Goal: Task Accomplishment & Management: Manage account settings

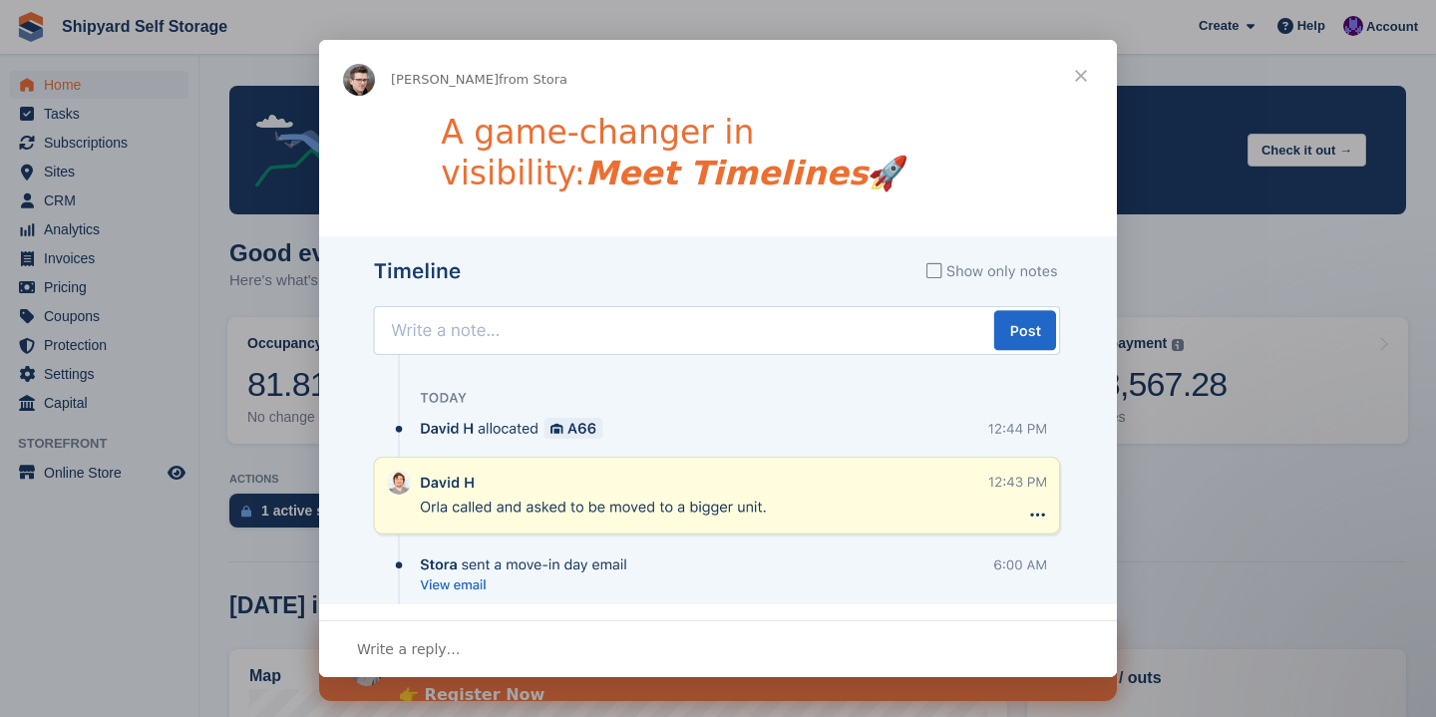
click at [1085, 72] on span "Close" at bounding box center [1081, 76] width 72 height 72
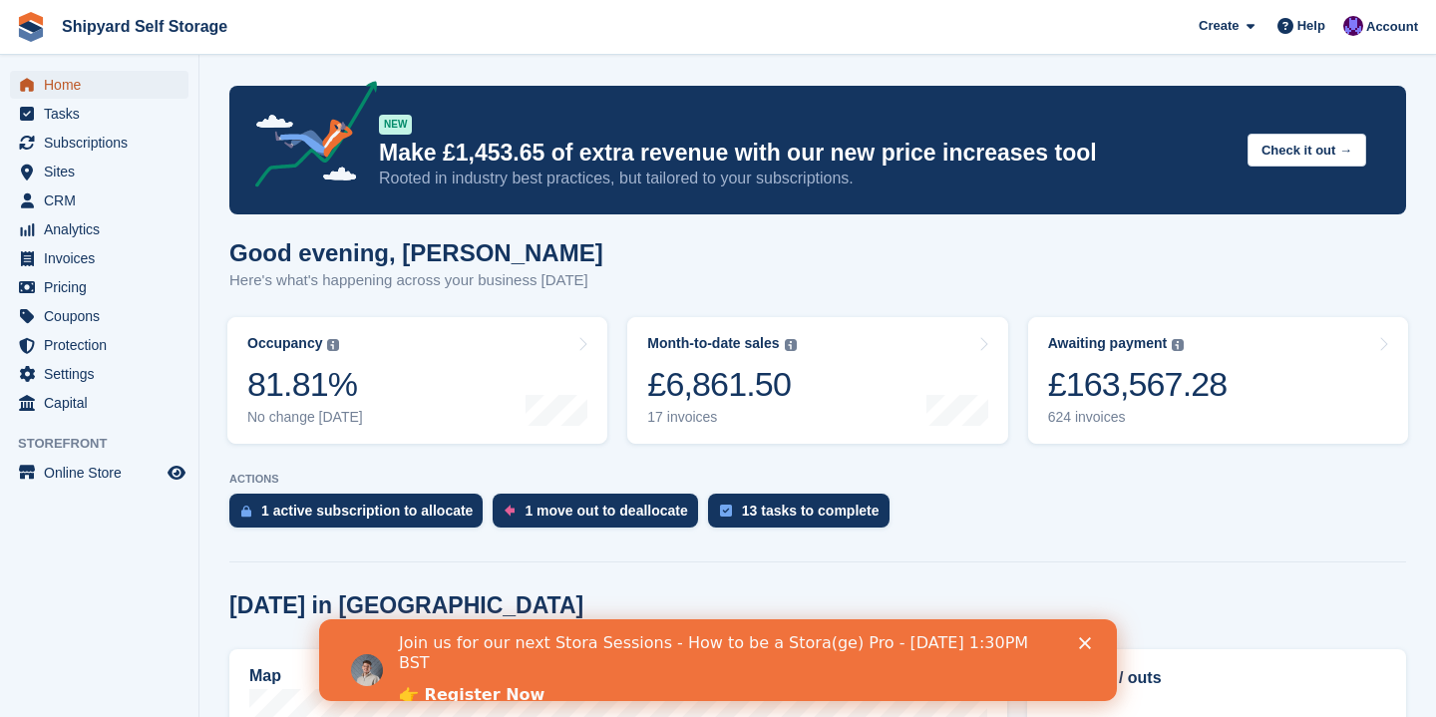
click at [68, 83] on span "Home" at bounding box center [104, 85] width 120 height 28
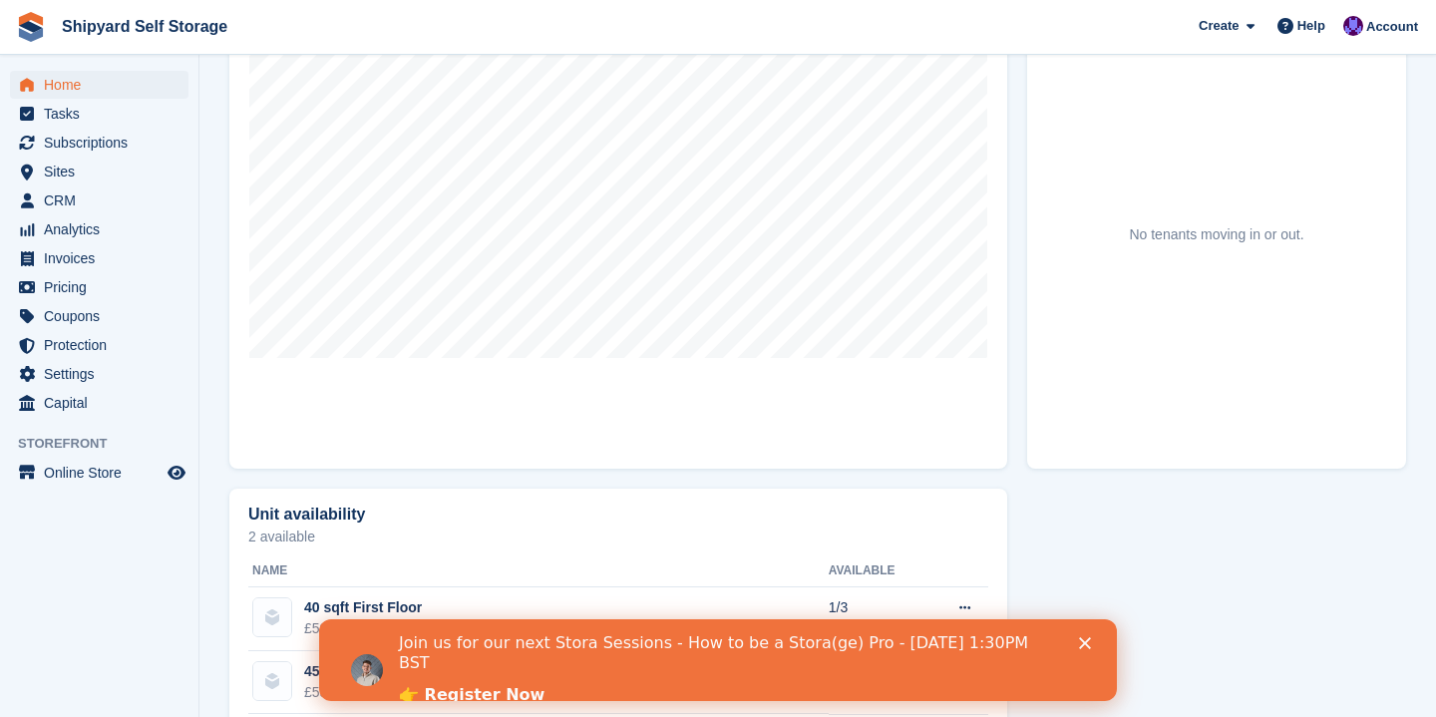
scroll to position [553, 0]
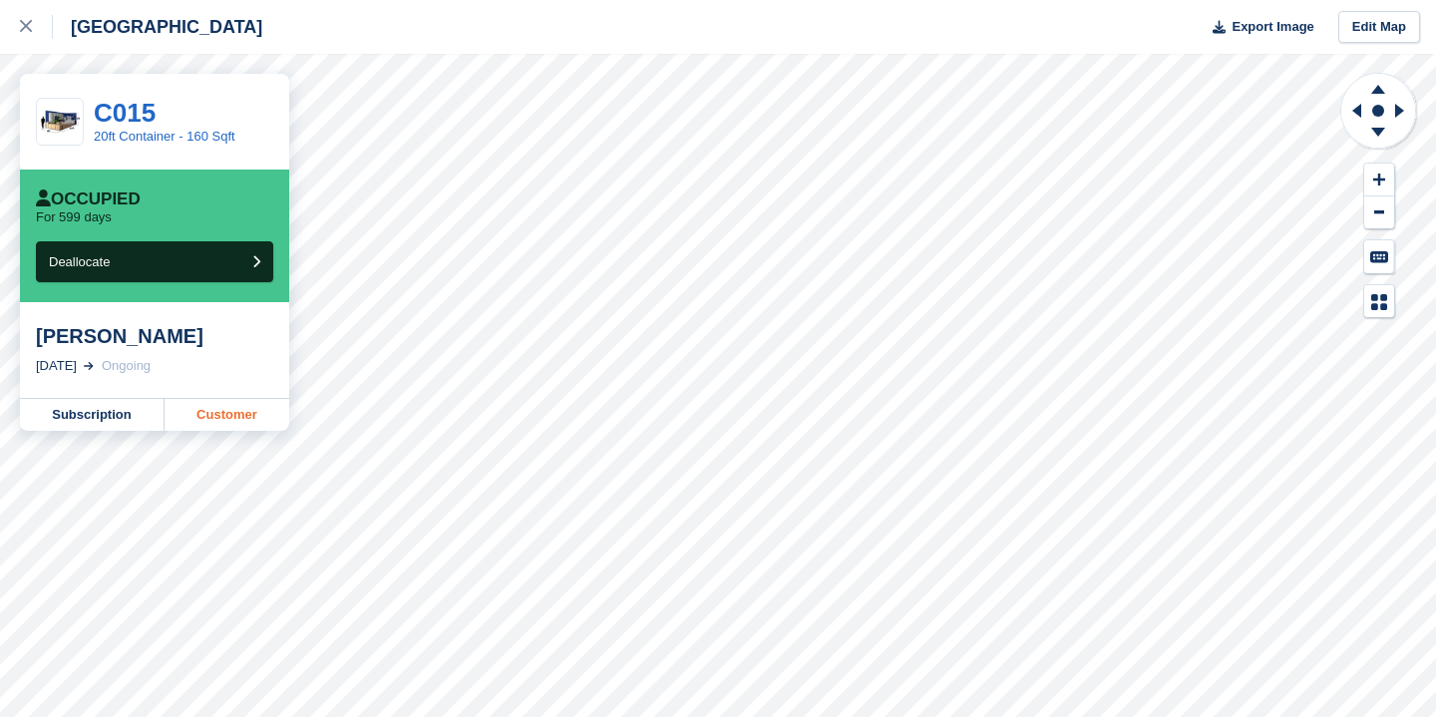
click at [226, 414] on link "Customer" at bounding box center [227, 415] width 125 height 32
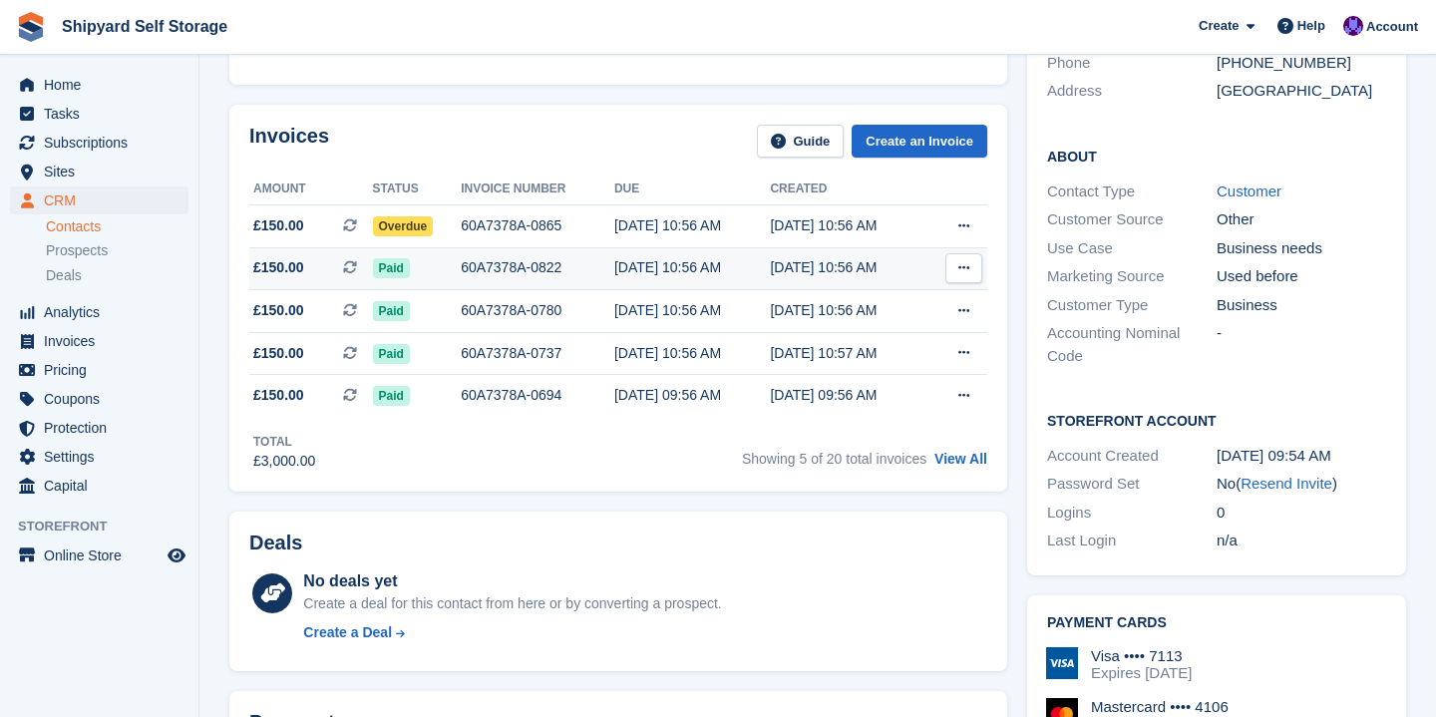
scroll to position [288, 0]
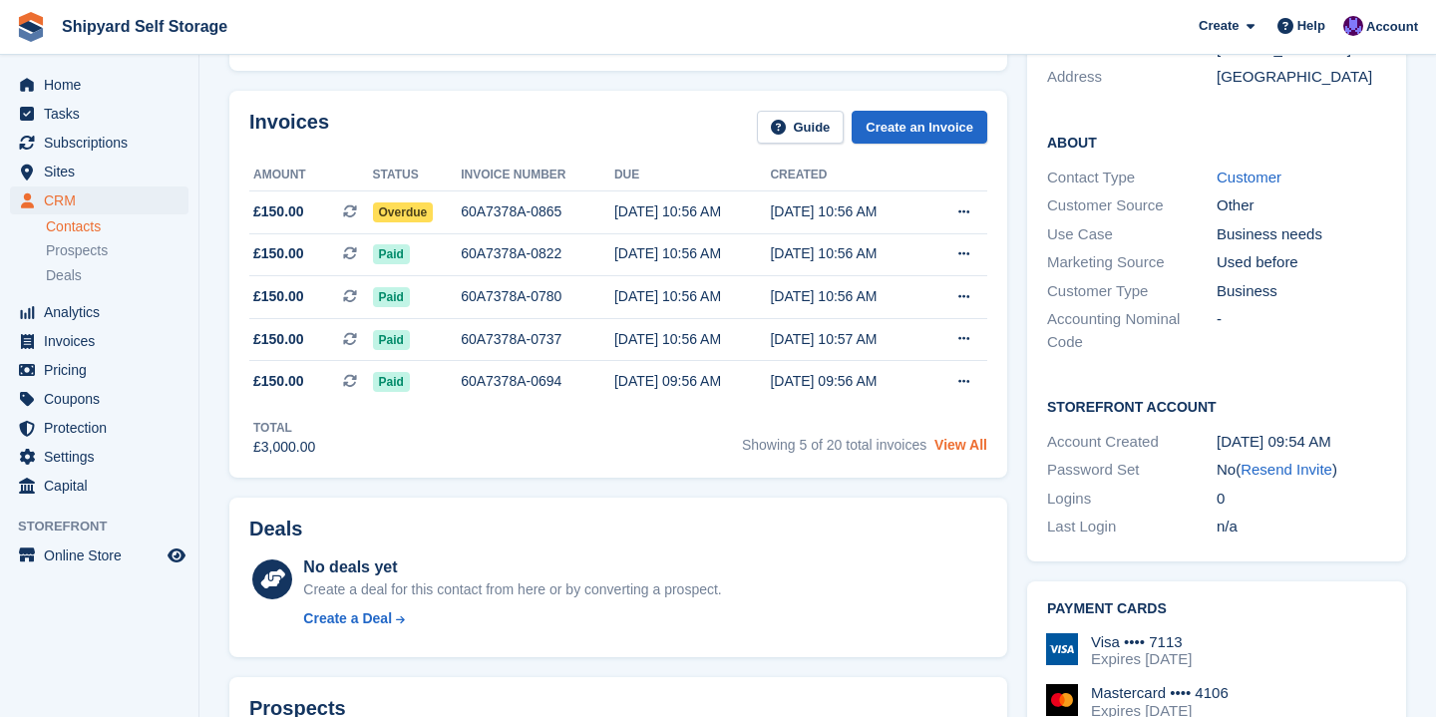
click at [962, 446] on link "View All" at bounding box center [960, 445] width 53 height 16
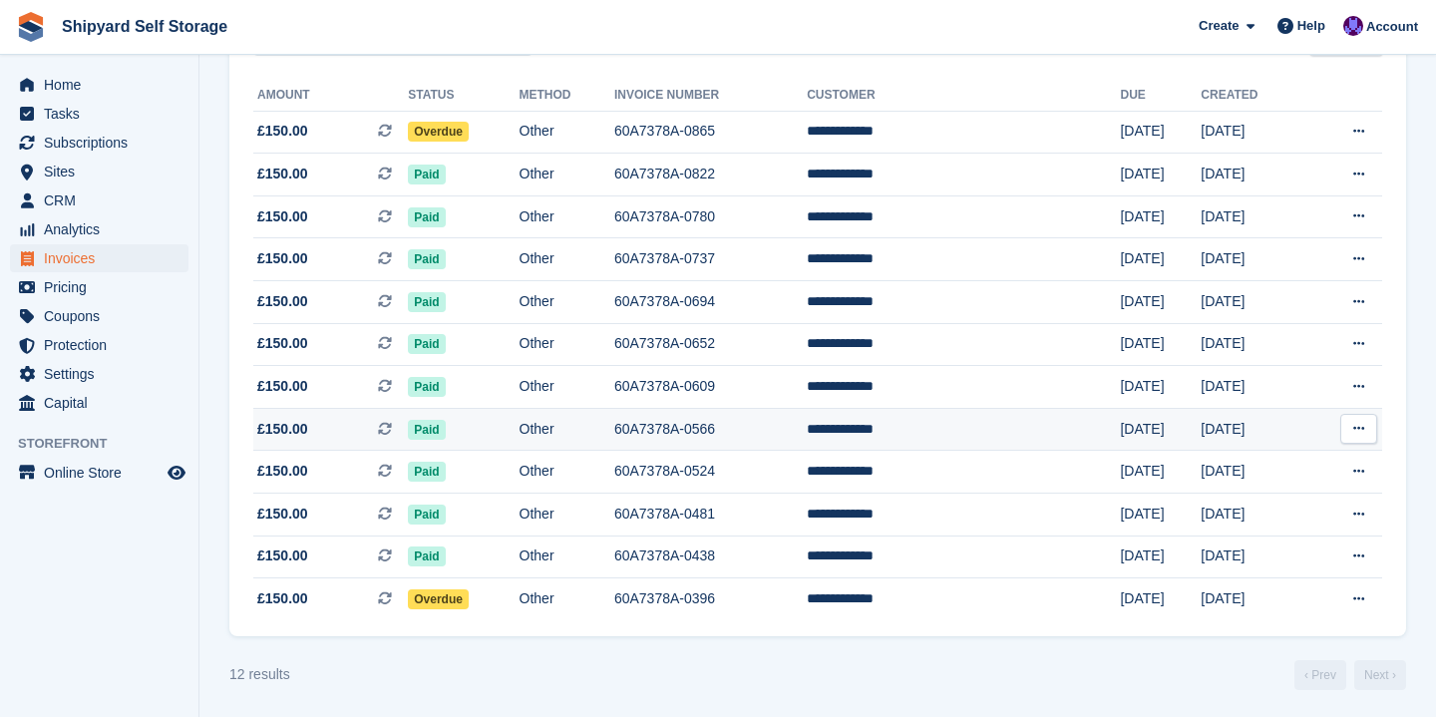
scroll to position [226, 0]
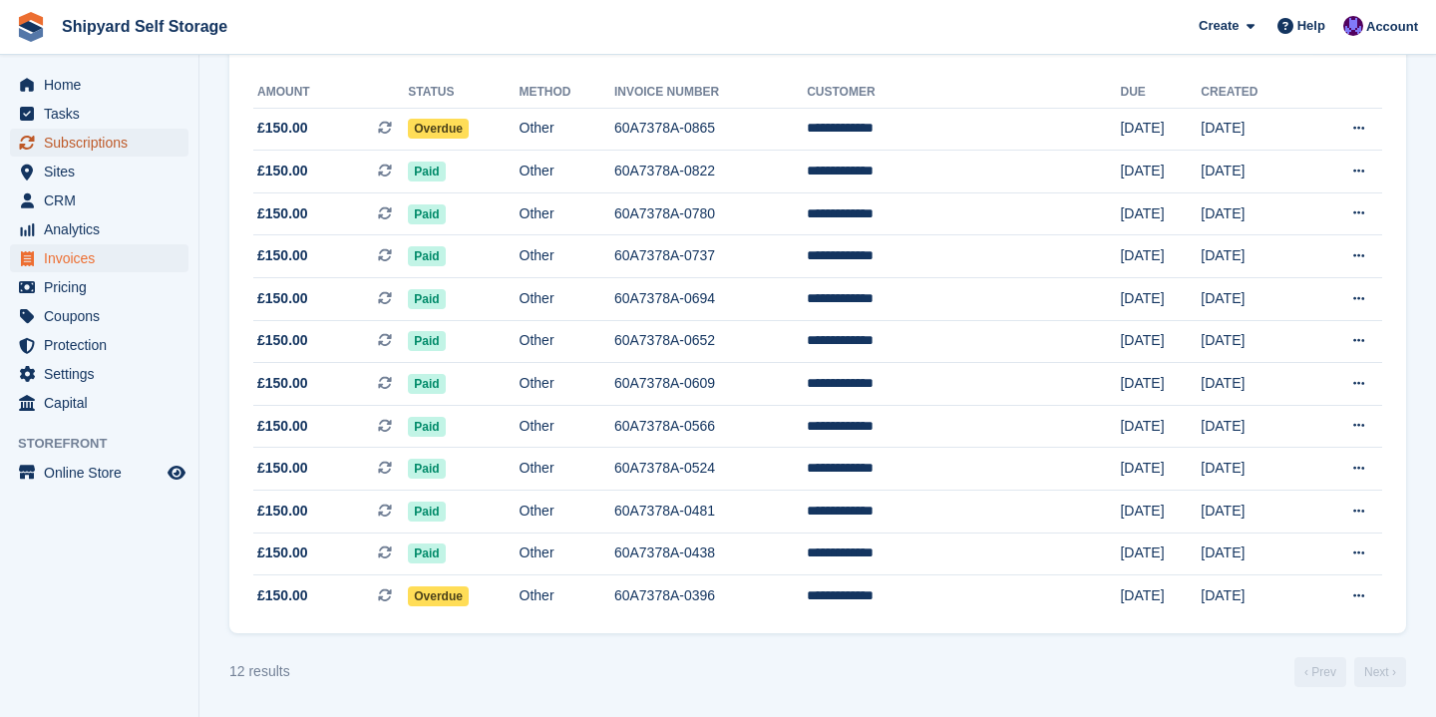
click at [83, 138] on span "Subscriptions" at bounding box center [104, 143] width 120 height 28
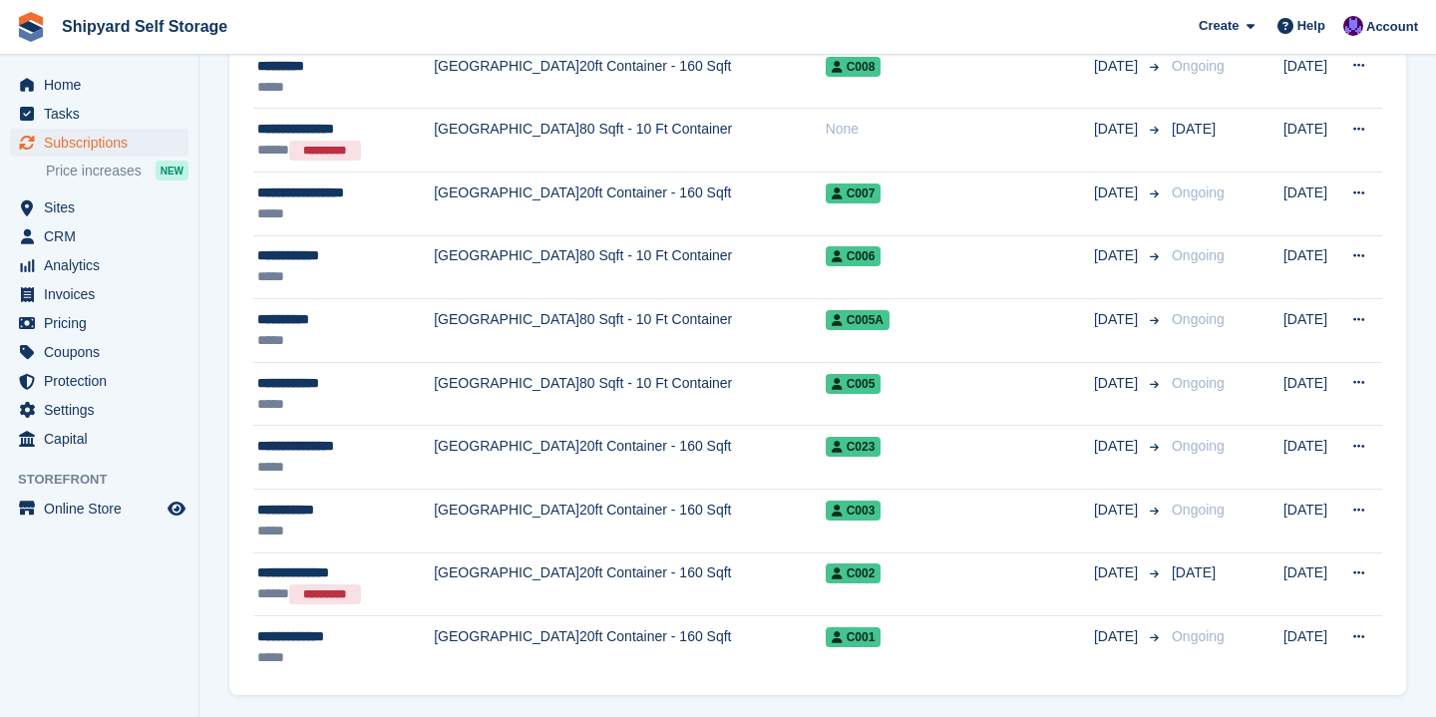
scroll to position [2907, 0]
